Goal: Find specific page/section: Find specific page/section

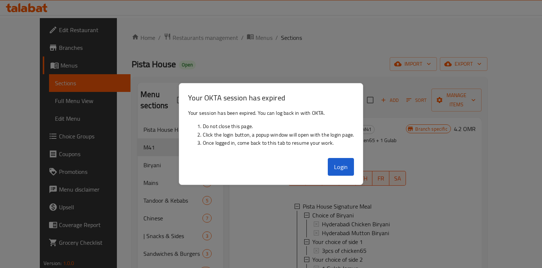
scroll to position [1, 0]
click at [339, 171] on button "Login" at bounding box center [341, 167] width 27 height 18
click at [341, 163] on button "Login" at bounding box center [341, 167] width 27 height 18
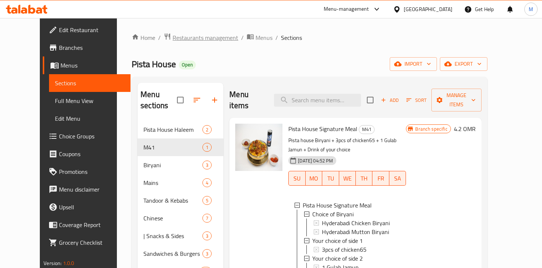
click at [184, 41] on span "Restaurants management" at bounding box center [206, 37] width 66 height 9
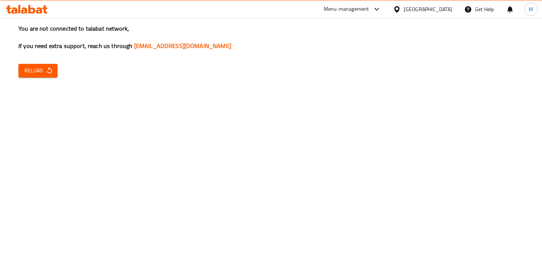
click at [45, 58] on div "You are not connected to talabat network, If you need extra support, reach us t…" at bounding box center [271, 134] width 542 height 268
click at [46, 68] on icon "button" at bounding box center [49, 70] width 7 height 7
click at [39, 66] on span "Reload" at bounding box center [37, 70] width 27 height 9
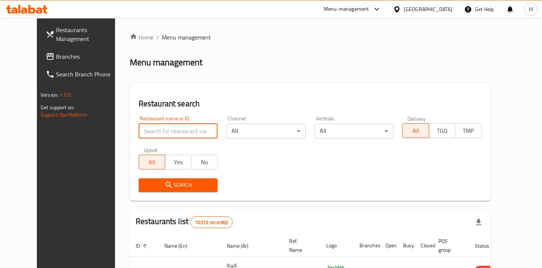
click at [149, 128] on input "search" at bounding box center [178, 130] width 79 height 15
type input "Taco Wala"
click button "Search" at bounding box center [178, 185] width 79 height 14
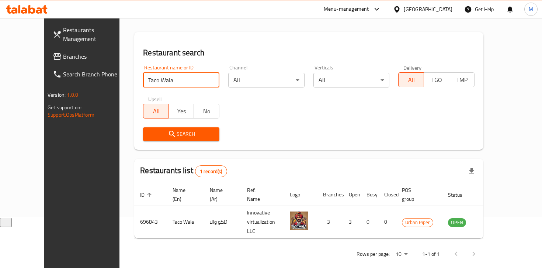
scroll to position [55, 0]
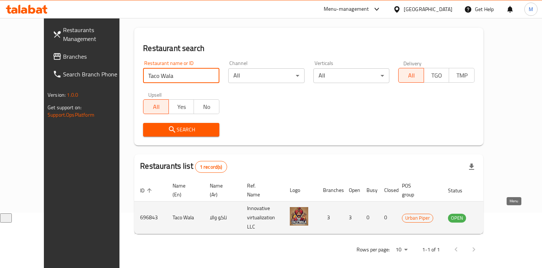
click at [495, 215] on icon "enhanced table" at bounding box center [491, 218] width 8 height 6
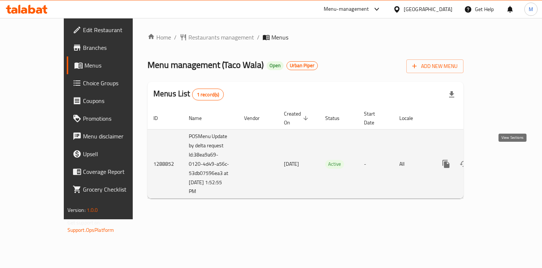
click at [502, 160] on icon "enhanced table" at bounding box center [499, 163] width 7 height 7
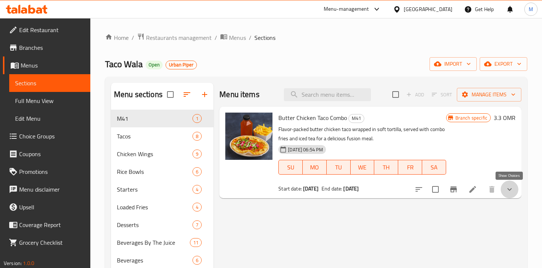
click at [511, 187] on icon "show more" at bounding box center [509, 189] width 9 height 9
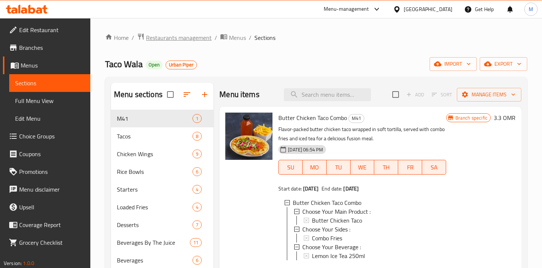
click at [196, 41] on span "Restaurants management" at bounding box center [179, 37] width 66 height 9
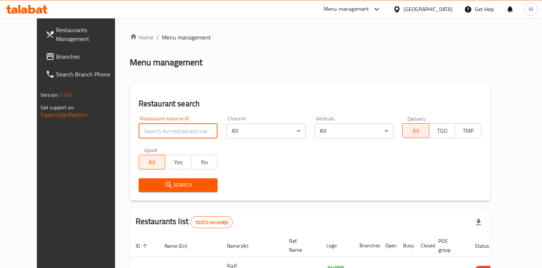
click at [182, 135] on input "search" at bounding box center [178, 130] width 79 height 15
type input "bubble lab"
click button "Search" at bounding box center [178, 185] width 79 height 14
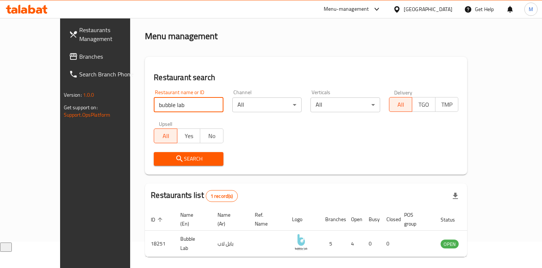
scroll to position [47, 0]
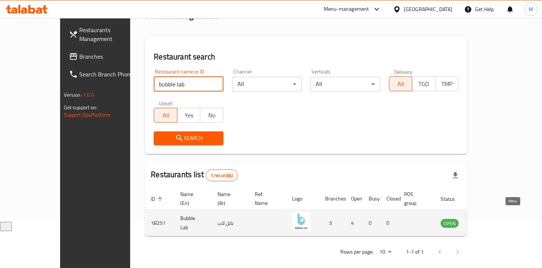
click at [488, 220] on icon "enhanced table" at bounding box center [484, 223] width 8 height 6
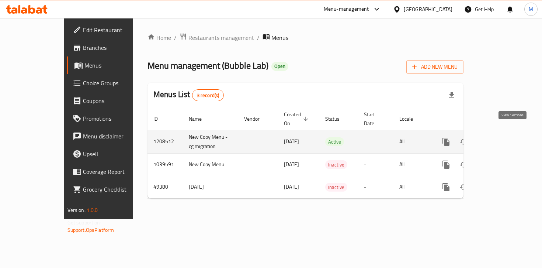
click at [504, 137] on icon "enhanced table" at bounding box center [499, 141] width 9 height 9
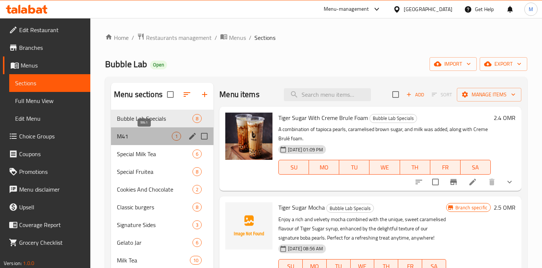
click at [156, 139] on span "M41" at bounding box center [144, 136] width 55 height 9
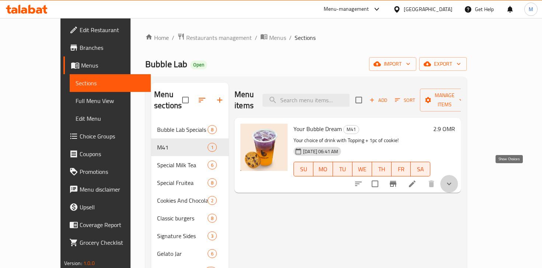
click at [453, 179] on icon "show more" at bounding box center [449, 183] width 9 height 9
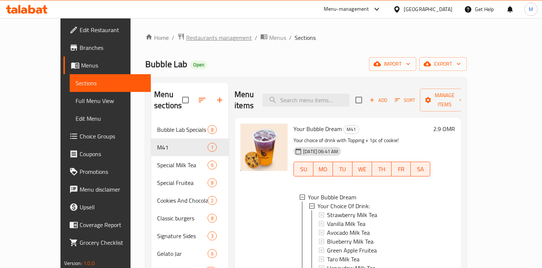
click at [187, 36] on span "Restaurants management" at bounding box center [219, 37] width 66 height 9
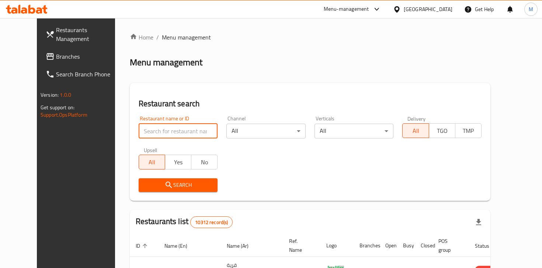
click at [141, 133] on input "search" at bounding box center [178, 130] width 79 height 15
type input "foodland"
click button "Search" at bounding box center [178, 185] width 79 height 14
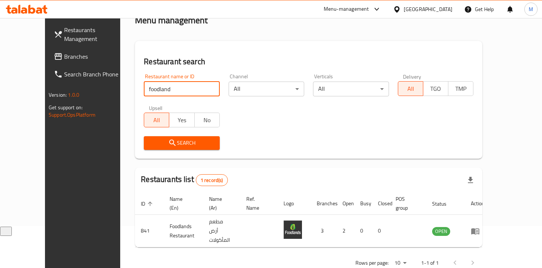
scroll to position [47, 0]
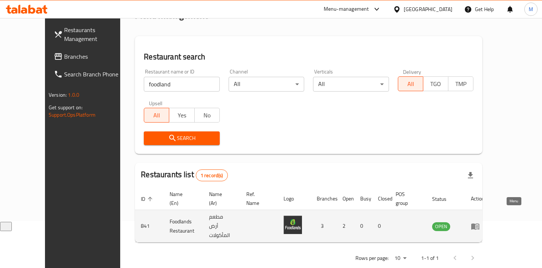
click at [480, 222] on icon "enhanced table" at bounding box center [475, 226] width 9 height 9
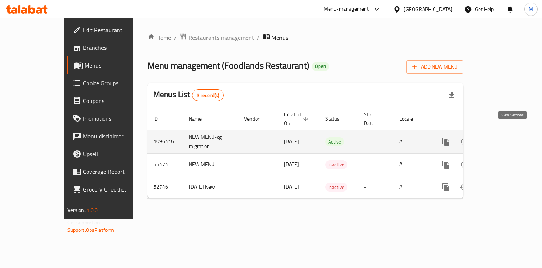
click at [504, 137] on icon "enhanced table" at bounding box center [499, 141] width 9 height 9
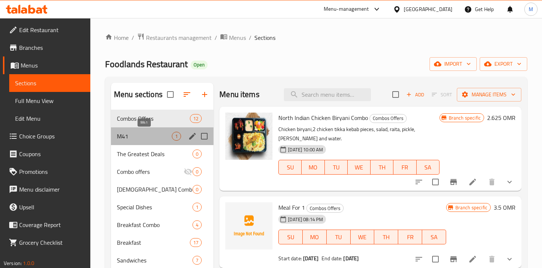
click at [140, 139] on span "M41" at bounding box center [144, 136] width 55 height 9
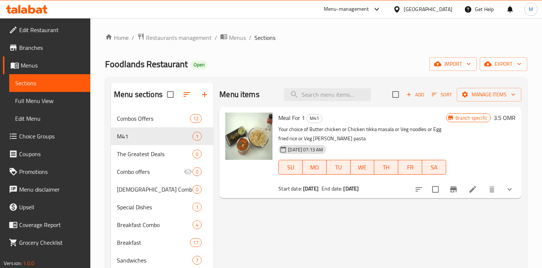
click at [516, 192] on button "show more" at bounding box center [510, 189] width 18 height 18
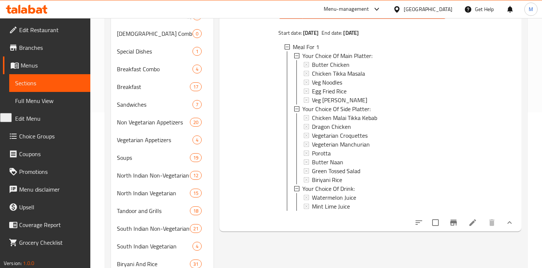
scroll to position [177, 0]
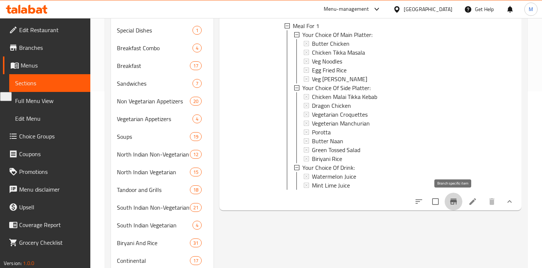
click at [454, 201] on icon "Branch-specific-item" at bounding box center [453, 201] width 7 height 6
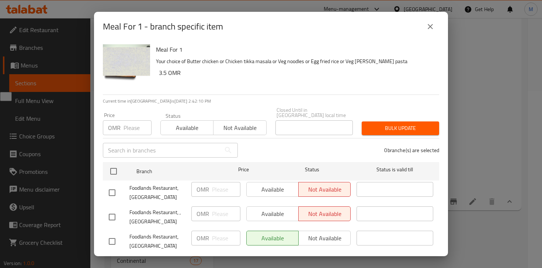
scroll to position [12, 0]
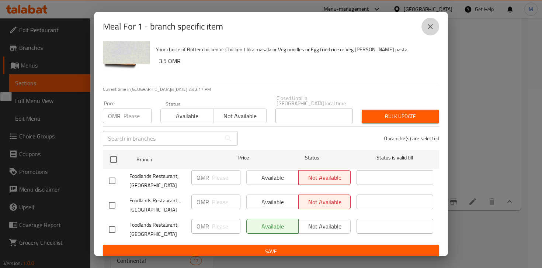
click at [430, 28] on icon "close" at bounding box center [430, 26] width 9 height 9
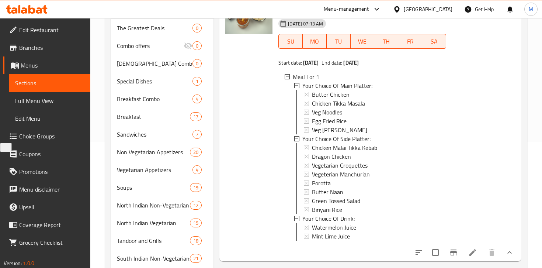
scroll to position [0, 0]
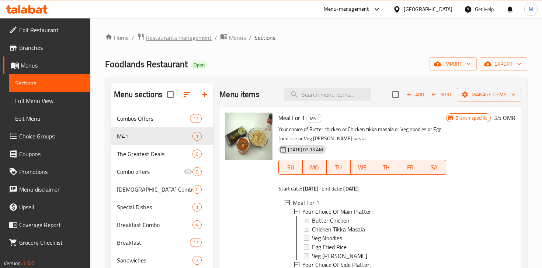
click at [187, 38] on span "Restaurants management" at bounding box center [179, 37] width 66 height 9
